Goal: Book appointment/travel/reservation

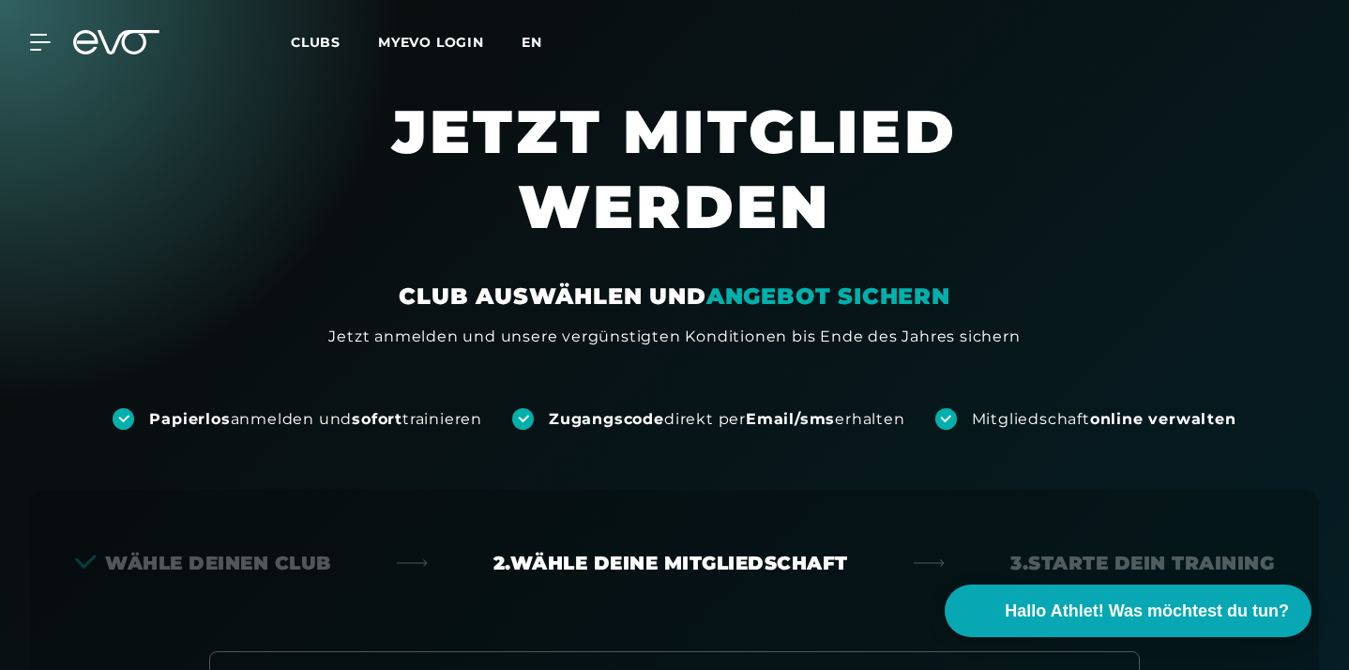
click at [526, 37] on span "en" at bounding box center [532, 42] width 21 height 17
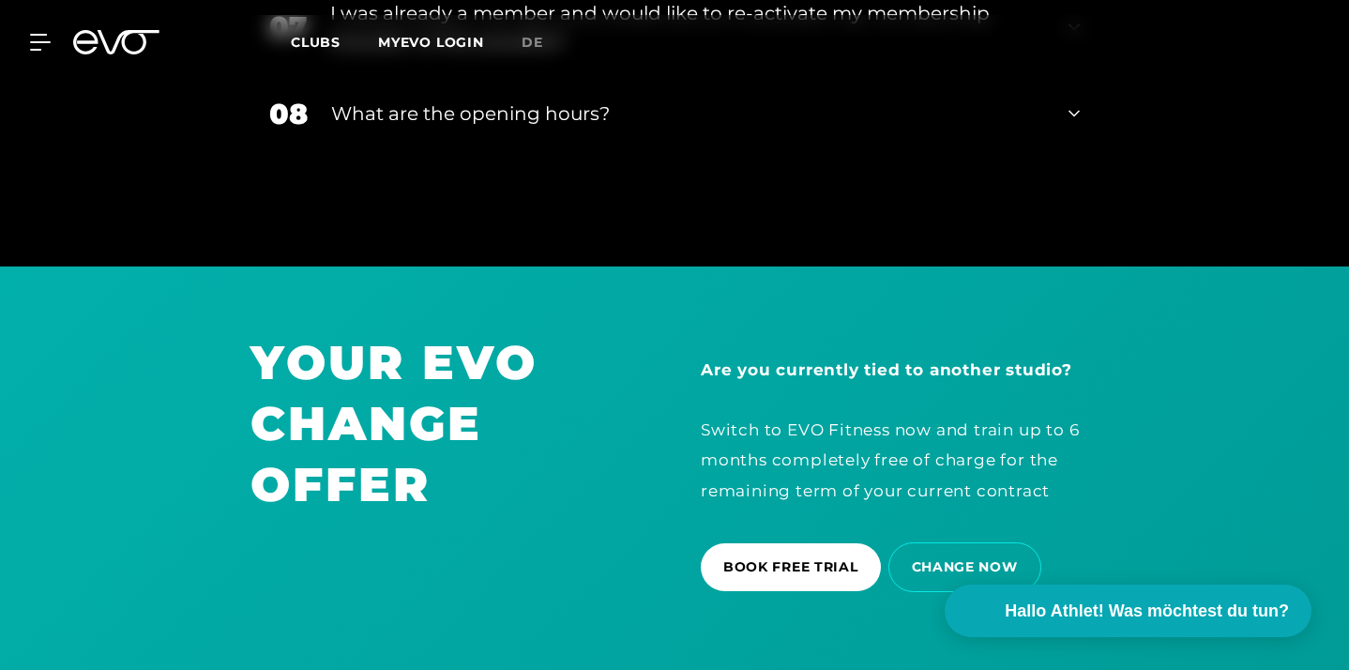
scroll to position [3929, 0]
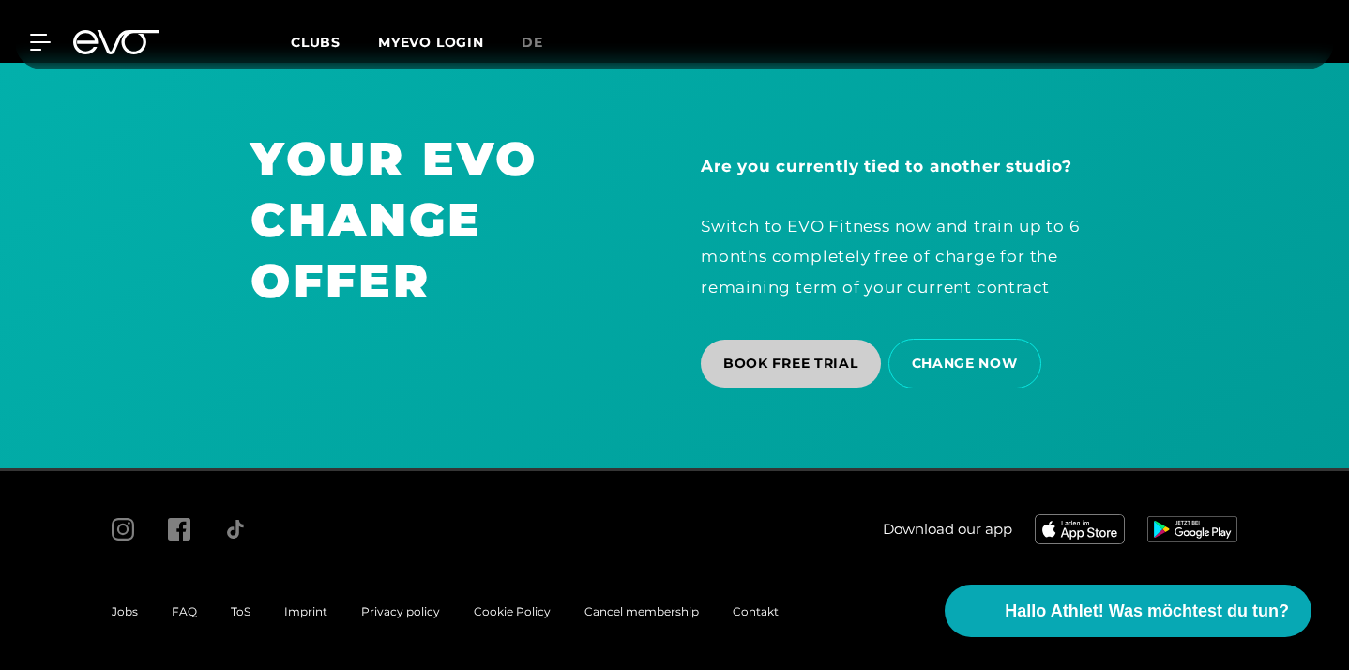
click at [857, 365] on span "BOOK FREE TRIAL" at bounding box center [790, 364] width 135 height 20
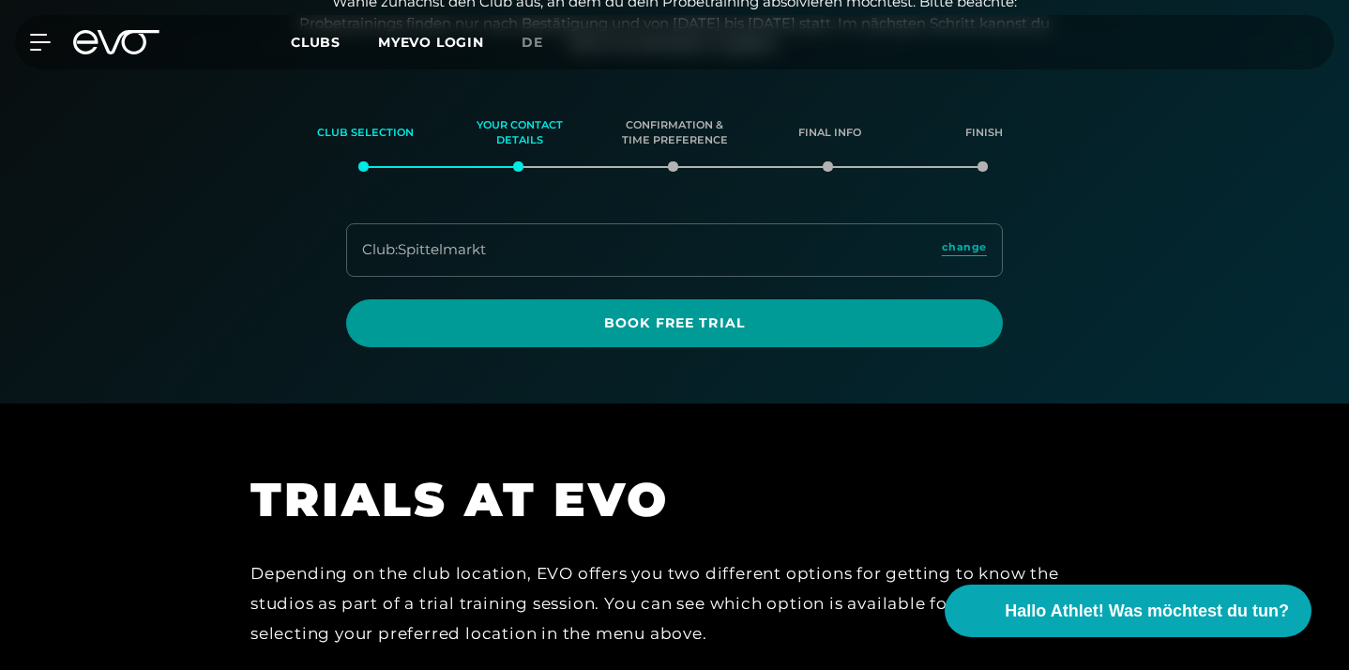
scroll to position [247, 0]
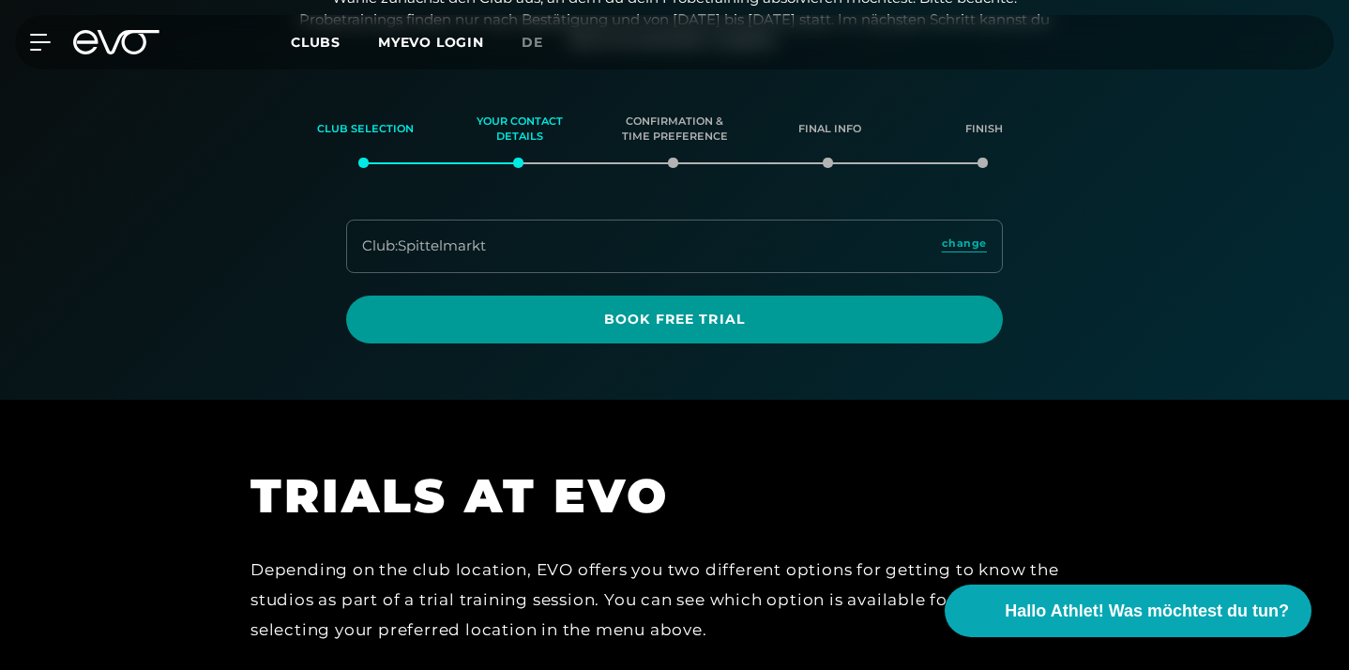
click at [766, 325] on span "Book Free Trial" at bounding box center [675, 320] width 612 height 20
